Goal: Find contact information: Find contact information

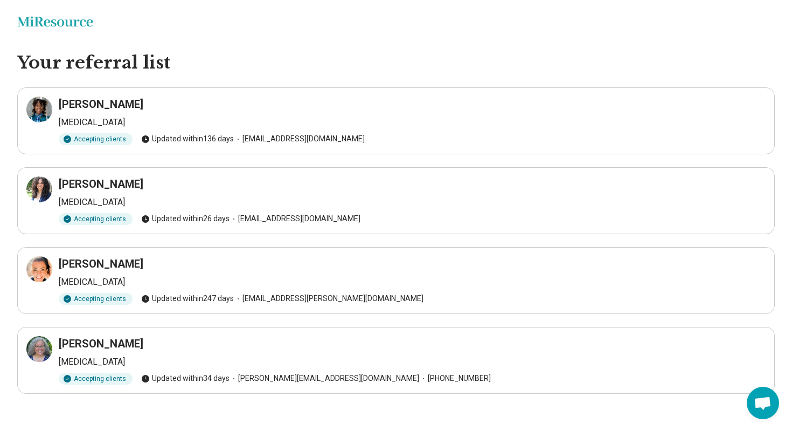
click at [88, 104] on h3 "Asia Amos" at bounding box center [101, 103] width 85 height 15
click at [39, 108] on icon at bounding box center [39, 109] width 13 height 13
click at [33, 194] on icon at bounding box center [39, 189] width 13 height 13
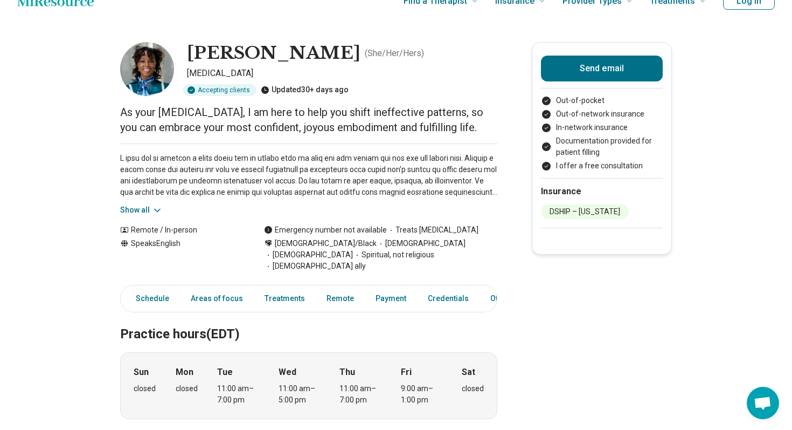
scroll to position [26, 0]
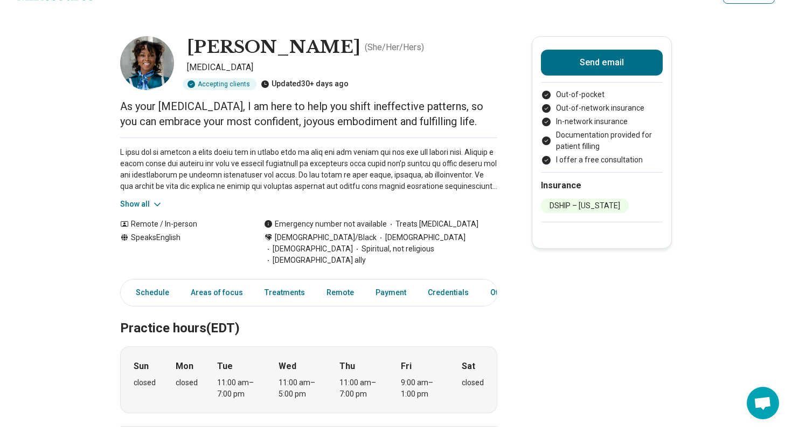
click at [124, 200] on button "Show all" at bounding box center [141, 203] width 43 height 11
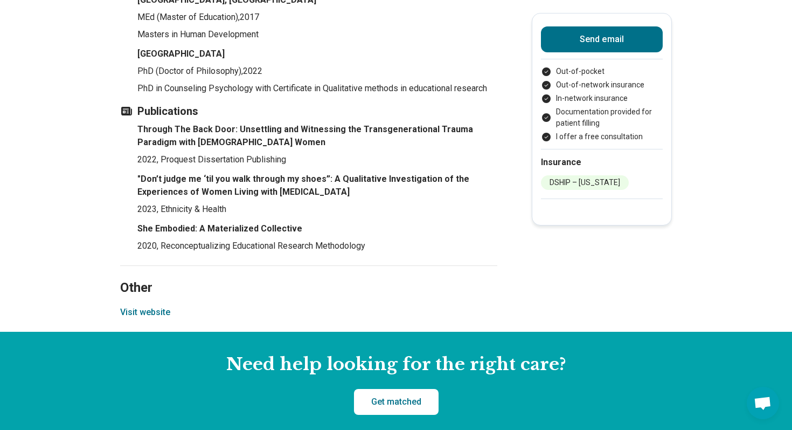
scroll to position [1449, 0]
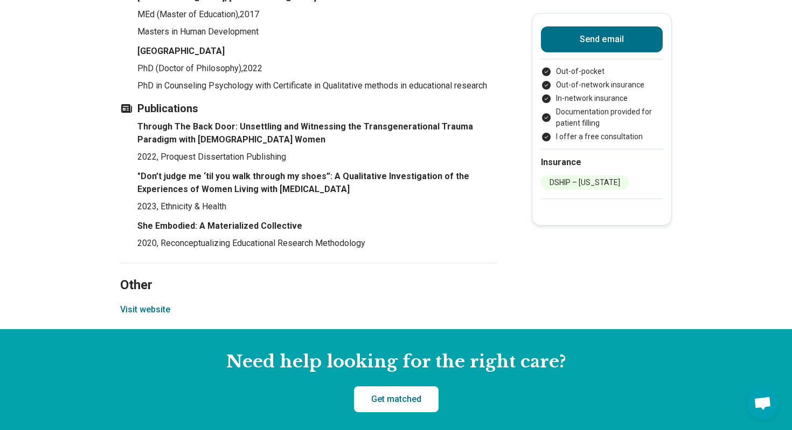
click at [139, 308] on section "Other Visit website" at bounding box center [308, 295] width 377 height 66
click at [139, 303] on button "Visit website" at bounding box center [145, 309] width 50 height 13
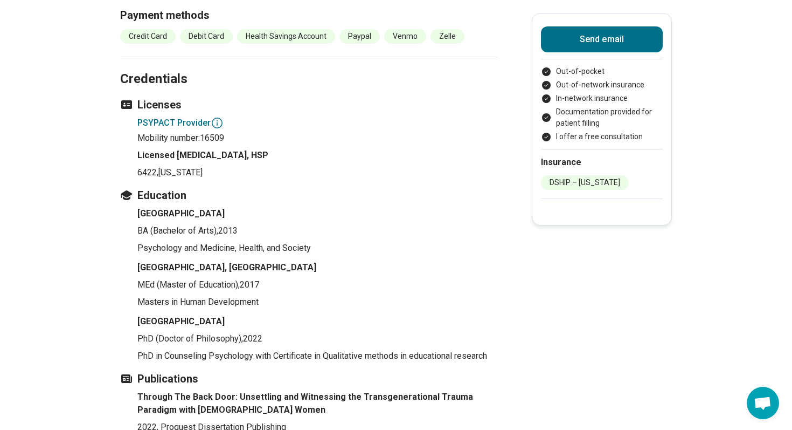
scroll to position [1193, 0]
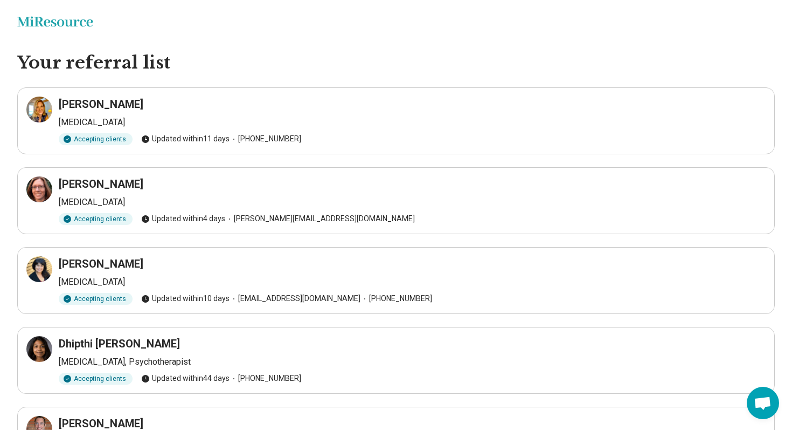
click at [109, 103] on h3 "[PERSON_NAME]" at bounding box center [101, 103] width 85 height 15
click at [34, 107] on icon at bounding box center [39, 110] width 10 height 10
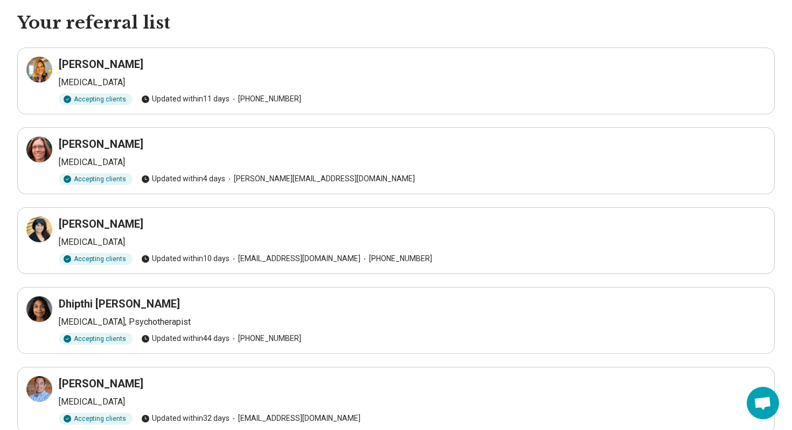
scroll to position [3, 0]
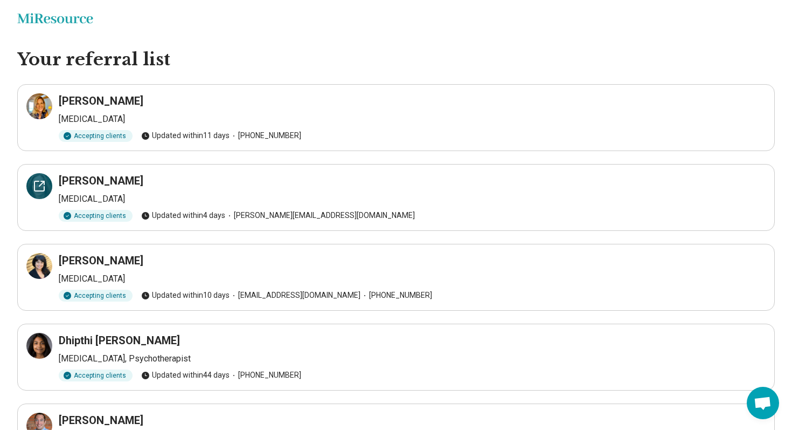
click at [38, 181] on icon at bounding box center [39, 185] width 13 height 13
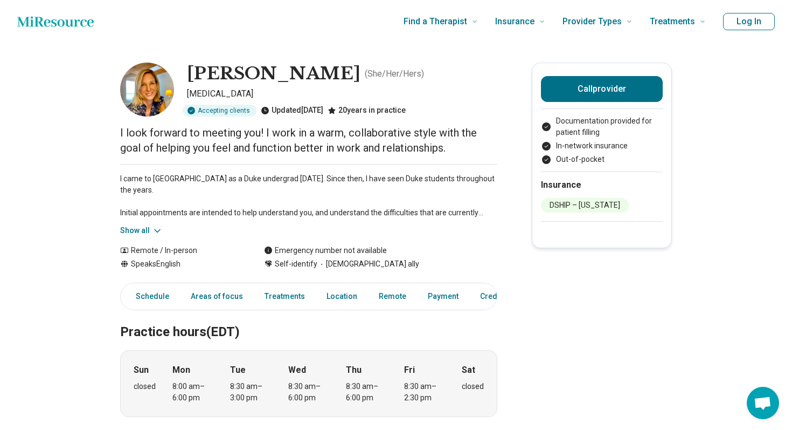
click at [152, 226] on icon at bounding box center [157, 230] width 11 height 11
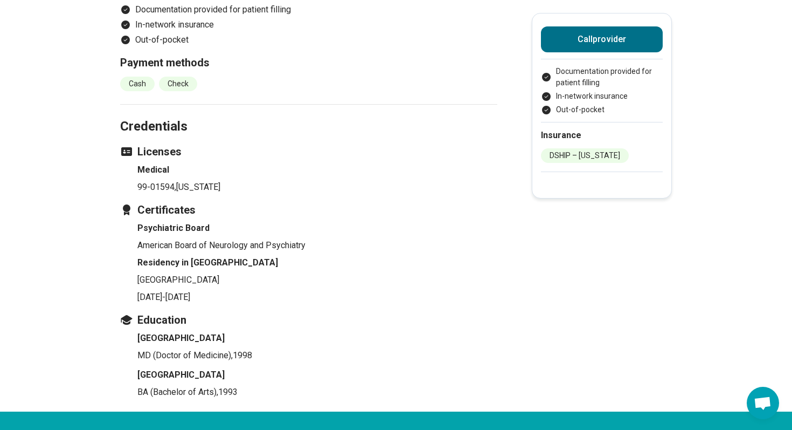
scroll to position [1228, 0]
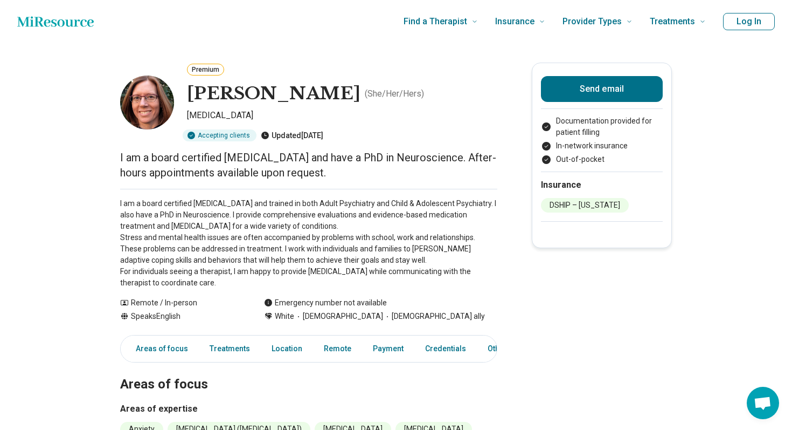
click at [195, 69] on button "Premium" at bounding box center [205, 70] width 37 height 12
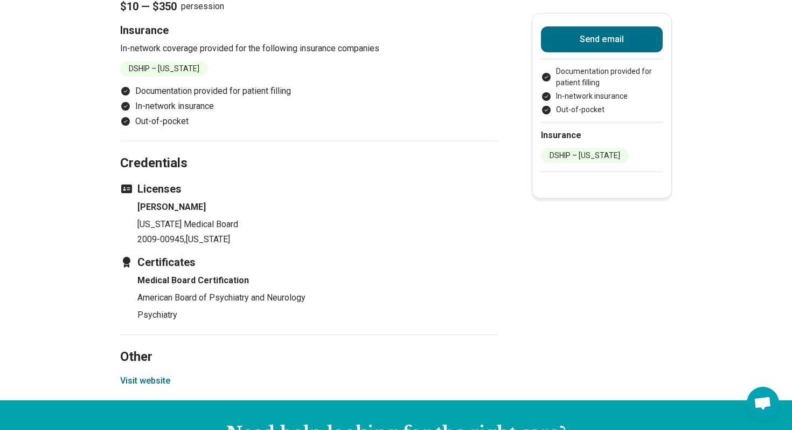
scroll to position [1171, 0]
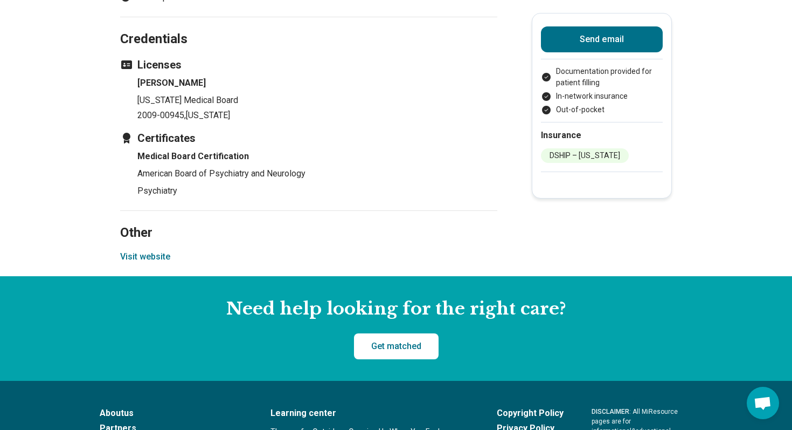
click at [164, 263] on button "Visit website" at bounding box center [145, 256] width 50 height 13
